Goal: Task Accomplishment & Management: Use online tool/utility

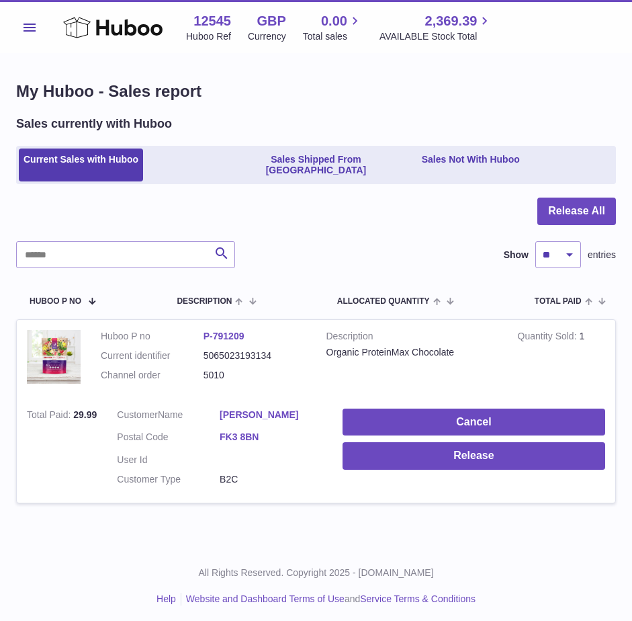
click at [472, 522] on div "My Huboo - Sales report Sales currently with Huboo Current Sales with Huboo Sal…" at bounding box center [316, 300] width 632 height 492
click at [561, 30] on div "Menu Huboo 12545 Huboo Ref GBP Currency 0.00 Total sales 2,369.39 AVAILABLE Sto…" at bounding box center [316, 27] width 600 height 31
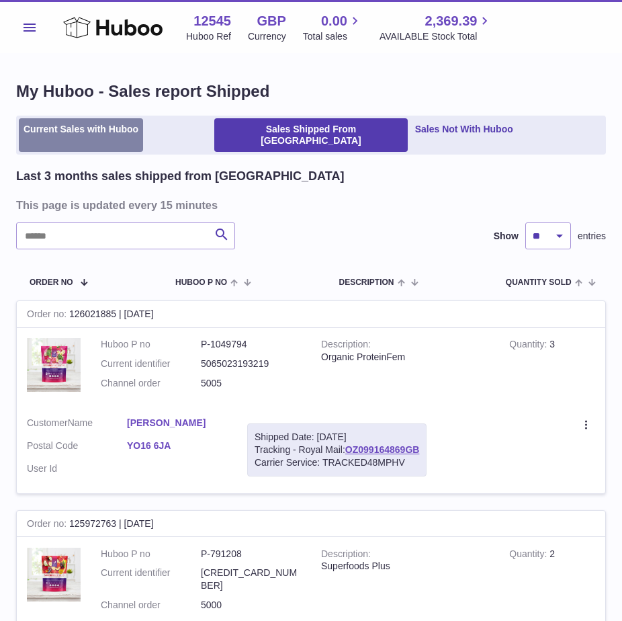
click at [64, 132] on link "Current Sales with Huboo" at bounding box center [81, 135] width 124 height 34
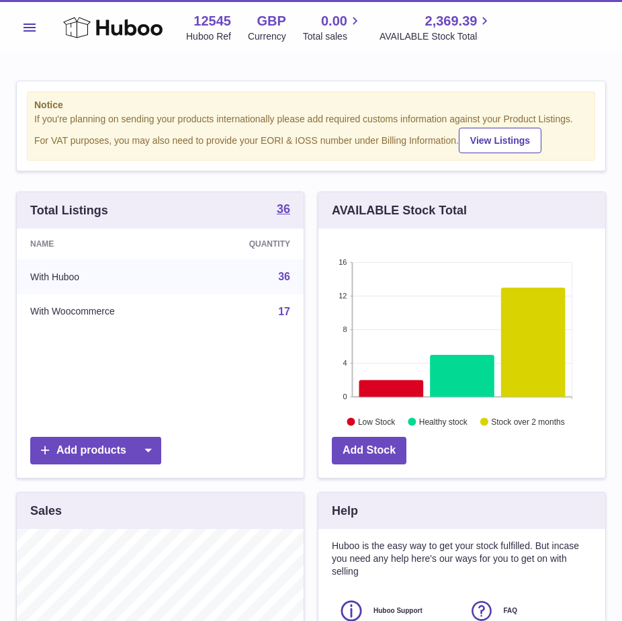
scroll to position [210, 287]
click at [33, 32] on button "Menu" at bounding box center [29, 27] width 27 height 27
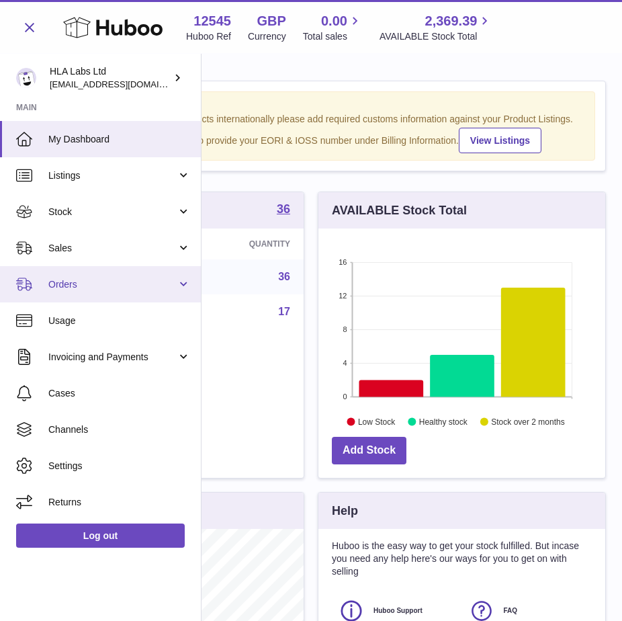
click at [85, 273] on link "Orders" at bounding box center [100, 284] width 201 height 36
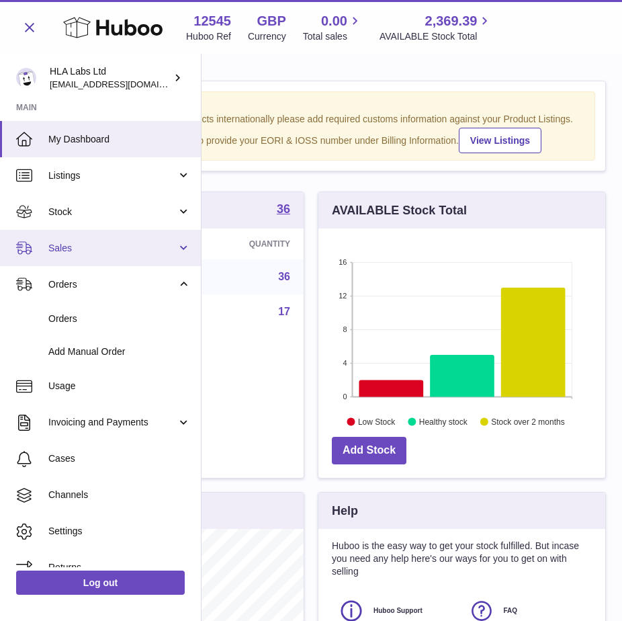
click at [81, 251] on span "Sales" at bounding box center [112, 248] width 128 height 13
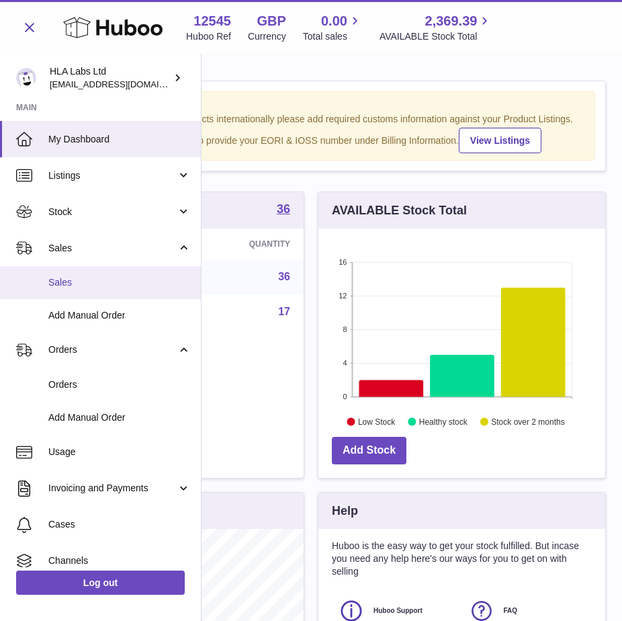
click at [72, 289] on link "Sales" at bounding box center [100, 282] width 201 height 33
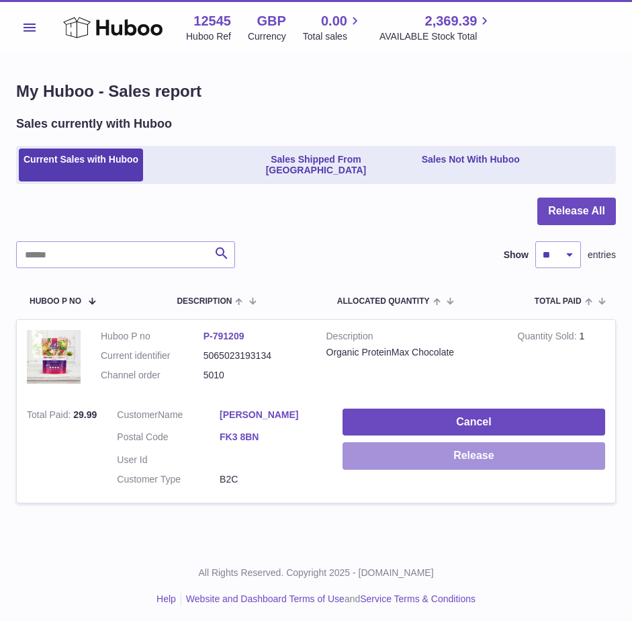
click at [441, 442] on button "Release" at bounding box center [473, 456] width 263 height 28
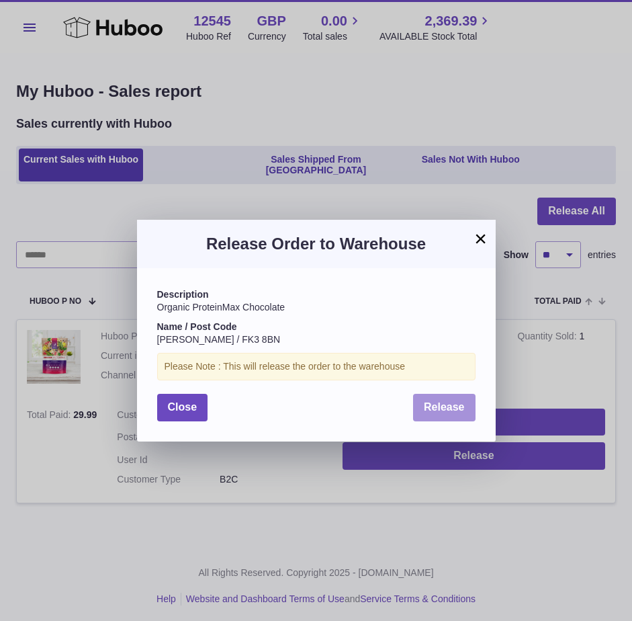
click at [420, 397] on button "Release" at bounding box center [444, 408] width 62 height 28
